Goal: Complete application form

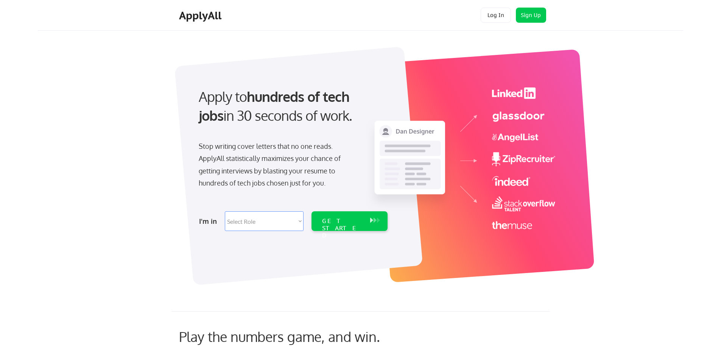
click at [259, 202] on div "Apply to hundreds of tech jobs in 30 seconds of work. Stop writing cover letter…" at bounding box center [293, 157] width 212 height 155
click at [260, 214] on select "Select Role Software Engineering Product Management Customer Success Sales UI/U…" at bounding box center [264, 221] width 79 height 20
select select ""hr_recruiting""
click at [225, 211] on select "Select Role Software Engineering Product Management Customer Success Sales UI/U…" at bounding box center [264, 221] width 79 height 20
select select ""hr_recruiting""
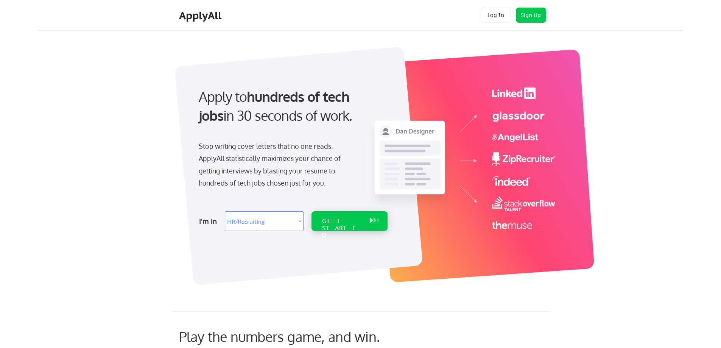
click at [359, 219] on div "GET STARTED" at bounding box center [342, 228] width 41 height 22
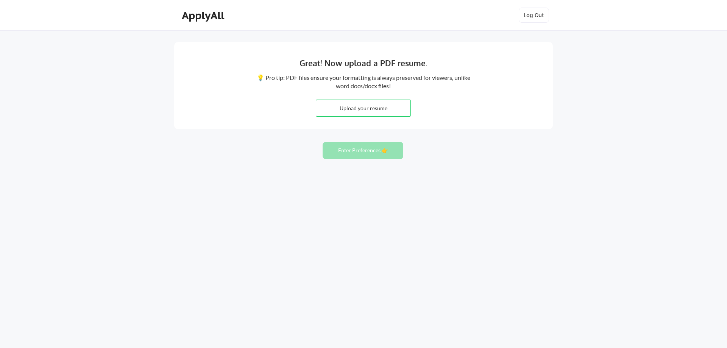
click at [356, 106] on input "file" at bounding box center [363, 108] width 94 height 16
type input "C:\fakepath\Carissa_Henry_Resume V2.pdf"
click at [334, 154] on button "Enter Preferences 👉" at bounding box center [363, 150] width 81 height 17
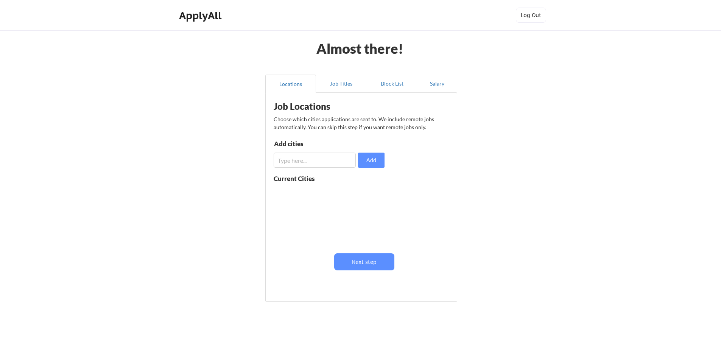
click at [317, 161] on input "input" at bounding box center [315, 160] width 82 height 15
type input "[US_STATE][GEOGRAPHIC_DATA], [GEOGRAPHIC_DATA]"
click at [370, 160] on button "Add" at bounding box center [371, 160] width 27 height 15
click at [324, 165] on input "input" at bounding box center [315, 160] width 82 height 15
type input "[PERSON_NAME] Summit, [GEOGRAPHIC_DATA]"
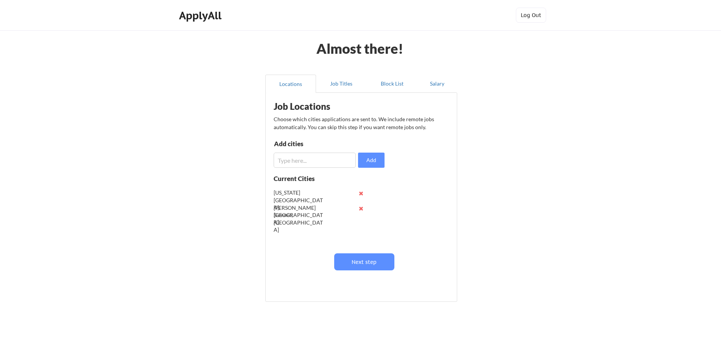
click at [328, 163] on input "input" at bounding box center [315, 160] width 82 height 15
type input "[GEOGRAPHIC_DATA], [GEOGRAPHIC_DATA]"
click at [328, 163] on input "input" at bounding box center [315, 160] width 82 height 15
type input "Belton, [GEOGRAPHIC_DATA]"
click at [327, 162] on input "input" at bounding box center [315, 160] width 82 height 15
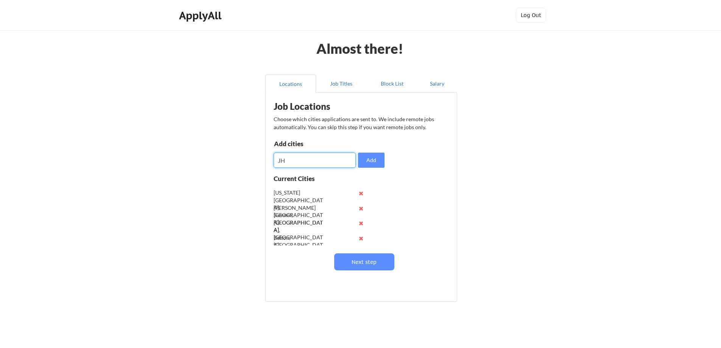
type input "J"
type input "[GEOGRAPHIC_DATA], [GEOGRAPHIC_DATA]"
click at [369, 160] on button "Add" at bounding box center [371, 160] width 27 height 15
click at [296, 158] on input "input" at bounding box center [315, 160] width 82 height 15
type input "[GEOGRAPHIC_DATA], [GEOGRAPHIC_DATA]"
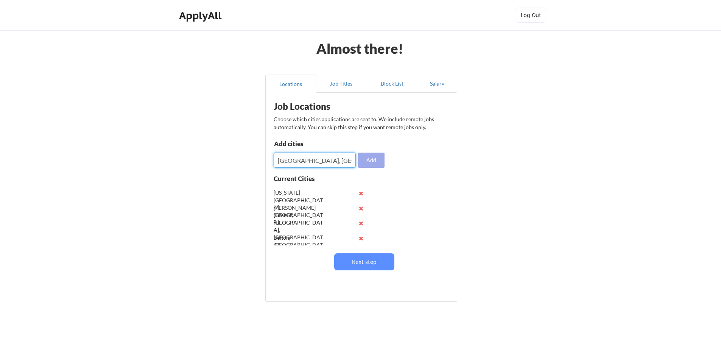
click at [375, 158] on button "Add" at bounding box center [371, 160] width 27 height 15
click at [303, 161] on input "input" at bounding box center [315, 160] width 82 height 15
type input "[GEOGRAPHIC_DATA], [GEOGRAPHIC_DATA]"
click at [380, 162] on button "Add" at bounding box center [371, 160] width 27 height 15
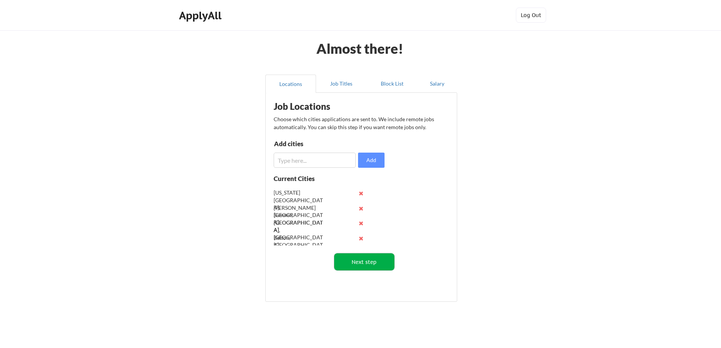
click at [382, 257] on button "Next step" at bounding box center [364, 261] width 60 height 17
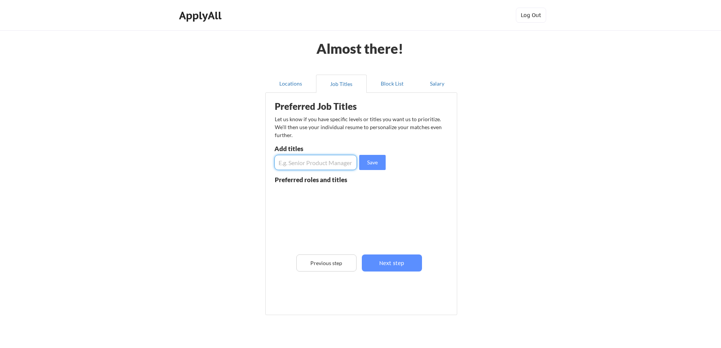
click at [312, 167] on input "input" at bounding box center [315, 162] width 83 height 15
type input "HR Manager"
click at [313, 162] on input "input" at bounding box center [315, 162] width 83 height 15
type input "H"
type input "Human Resources Manager"
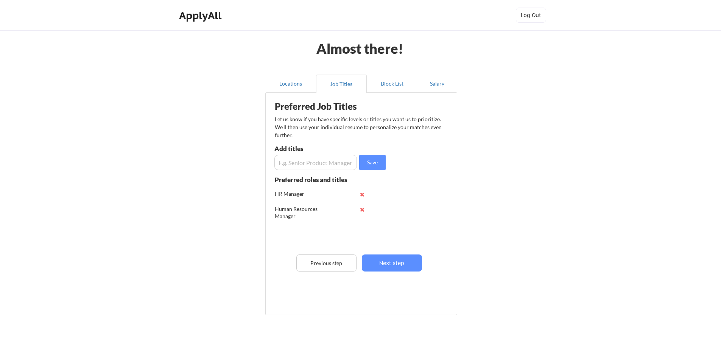
click at [362, 195] on button at bounding box center [363, 195] width 6 height 6
click at [305, 164] on input "input" at bounding box center [315, 162] width 83 height 15
type input "Human Resources Business Partner"
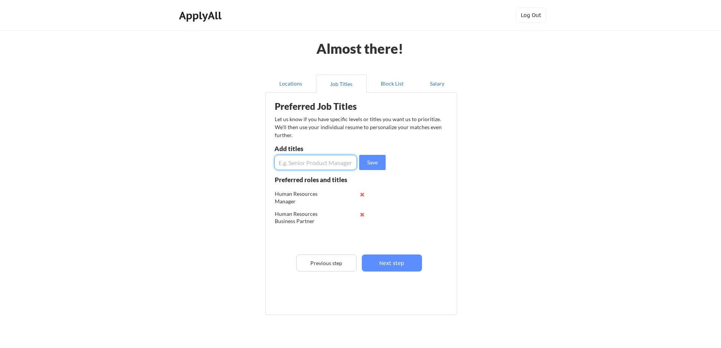
click at [320, 166] on input "input" at bounding box center [315, 162] width 83 height 15
type input "H"
type input "S"
type input "Human Resources Generalist"
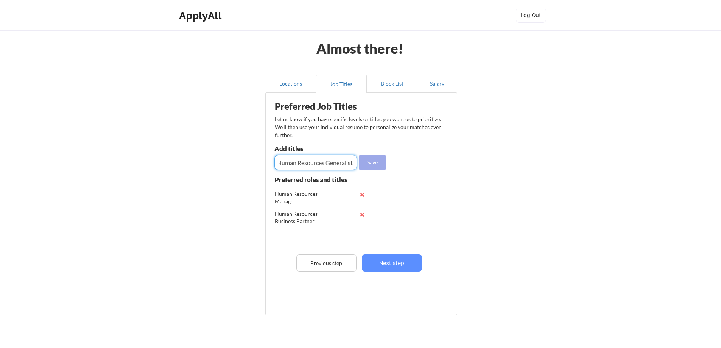
click at [369, 159] on button "Save" at bounding box center [372, 162] width 27 height 15
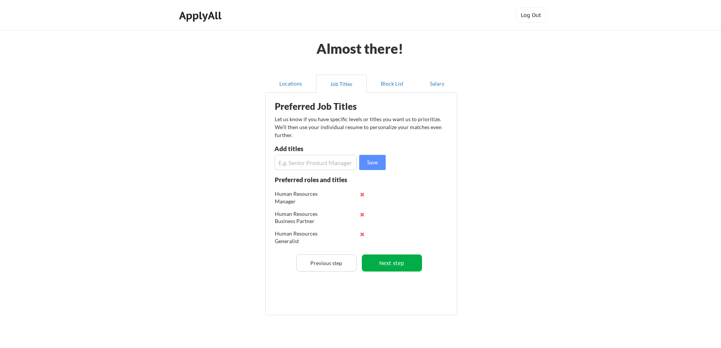
click at [401, 264] on button "Next step" at bounding box center [392, 262] width 60 height 17
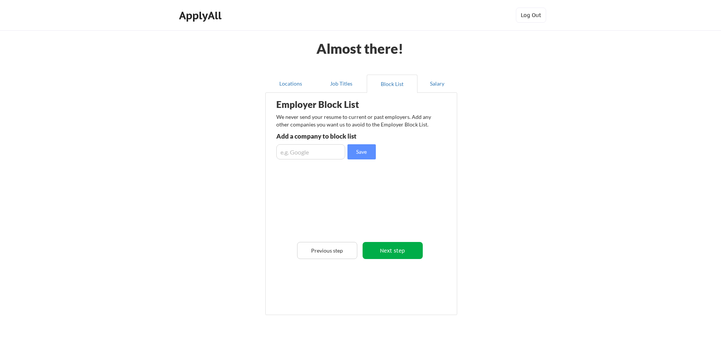
click at [404, 251] on button "Next step" at bounding box center [393, 250] width 60 height 17
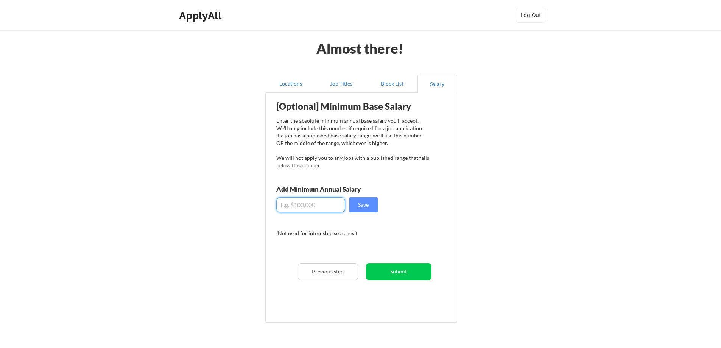
click at [313, 203] on input "input" at bounding box center [310, 204] width 69 height 15
type input "$95,000"
click at [364, 212] on div "[Optional] Minimum Base Salary Enter the absolute minimum annual base salary yo…" at bounding box center [363, 205] width 187 height 217
click at [366, 211] on button "Save" at bounding box center [363, 204] width 28 height 15
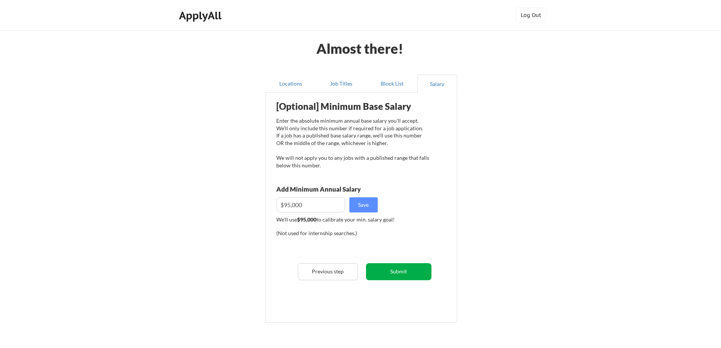
click at [400, 274] on button "Submit" at bounding box center [398, 271] width 65 height 17
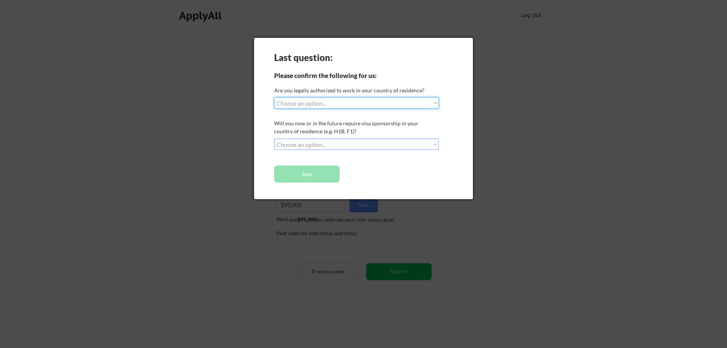
click at [353, 107] on select "Choose an option... Yes, I am a [DEMOGRAPHIC_DATA] Citizen Yes, I am a [DEMOGRA…" at bounding box center [356, 102] width 165 height 11
select select ""yes__i_am_a_[DEMOGRAPHIC_DATA]""
click at [274, 97] on select "Choose an option... Yes, I am a [DEMOGRAPHIC_DATA] Citizen Yes, I am a [DEMOGRA…" at bounding box center [356, 102] width 165 height 11
click at [341, 141] on select "Choose an option... No, I will not need sponsorship Yes, I will need sponsorship" at bounding box center [356, 144] width 165 height 11
select select ""no__i_will_not_need_sponsorship""
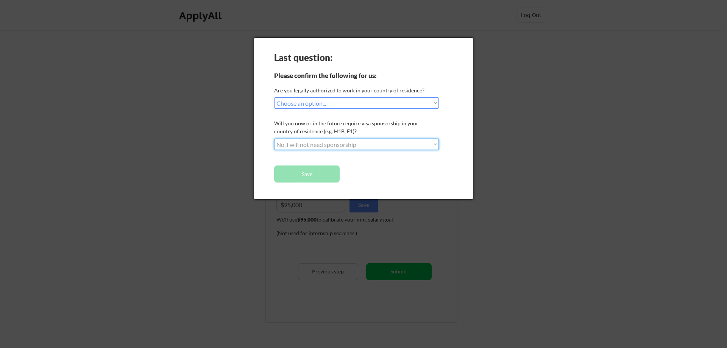
click at [274, 139] on select "Choose an option... No, I will not need sponsorship Yes, I will need sponsorship" at bounding box center [356, 144] width 165 height 11
click at [289, 172] on button "Save" at bounding box center [306, 173] width 65 height 17
